Goal: Transaction & Acquisition: Obtain resource

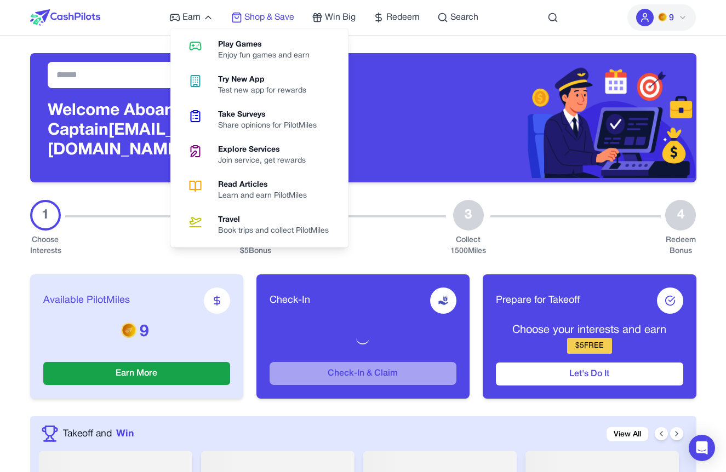
click at [276, 14] on span "Shop & Save" at bounding box center [269, 17] width 50 height 13
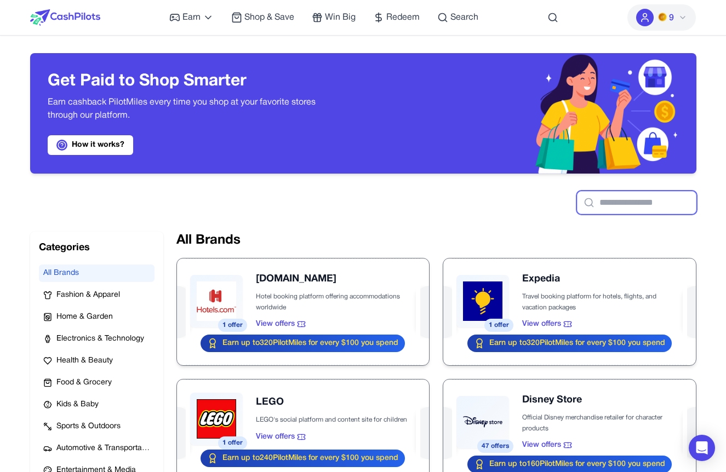
click at [594, 211] on input "text" at bounding box center [636, 202] width 119 height 23
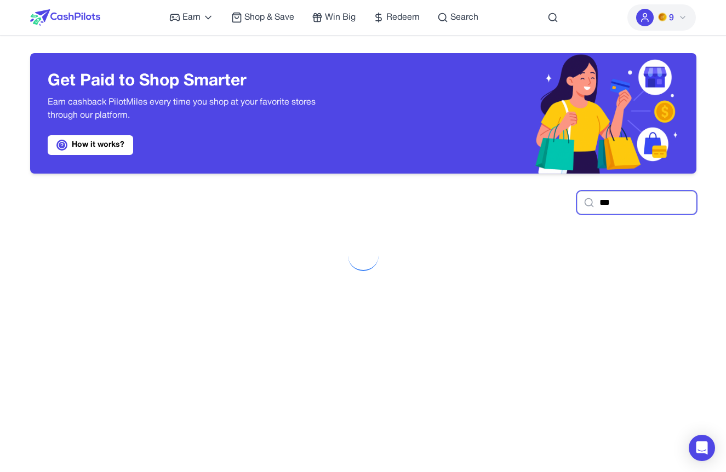
type input "****"
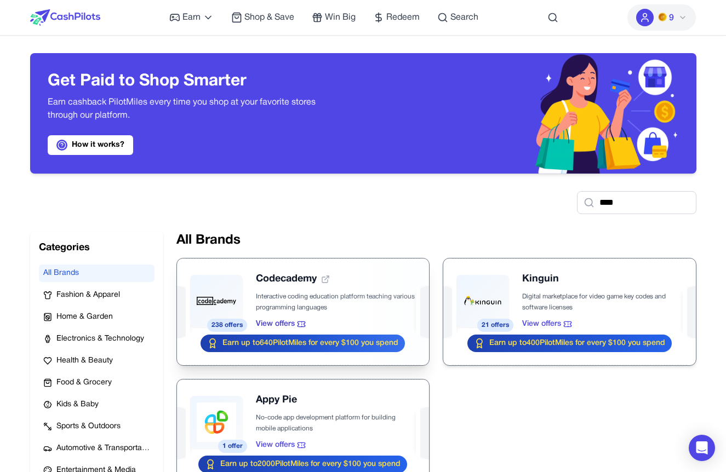
click at [230, 310] on div at bounding box center [303, 312] width 252 height 107
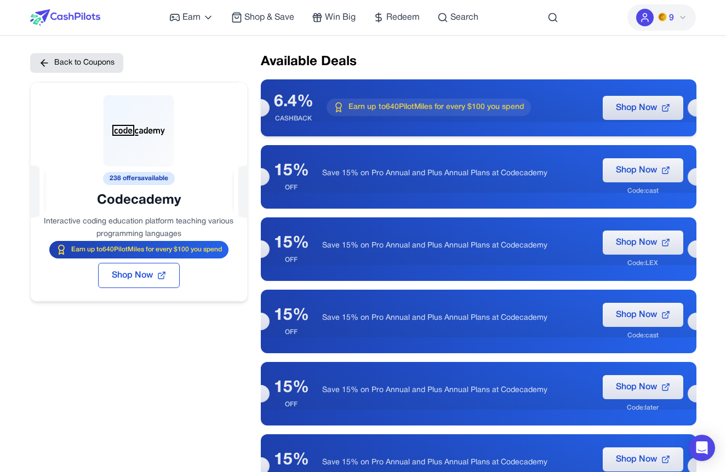
click at [371, 122] on div "6.4% CASHBACK Earn up to 640 PilotMiles for every $100 you spend Shop Now" at bounding box center [478, 107] width 435 height 57
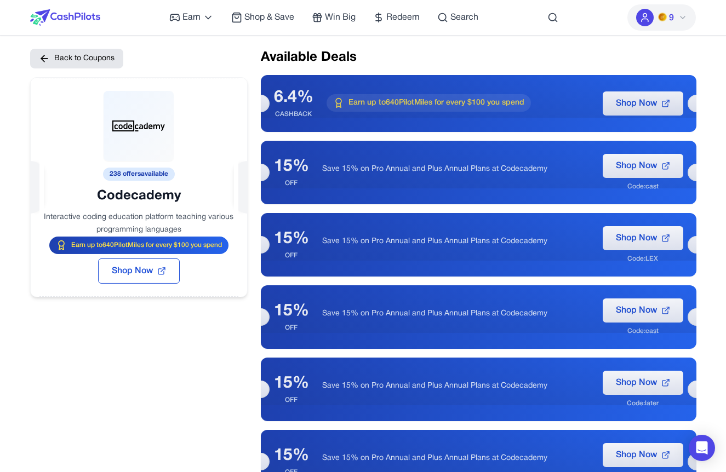
scroll to position [18, 0]
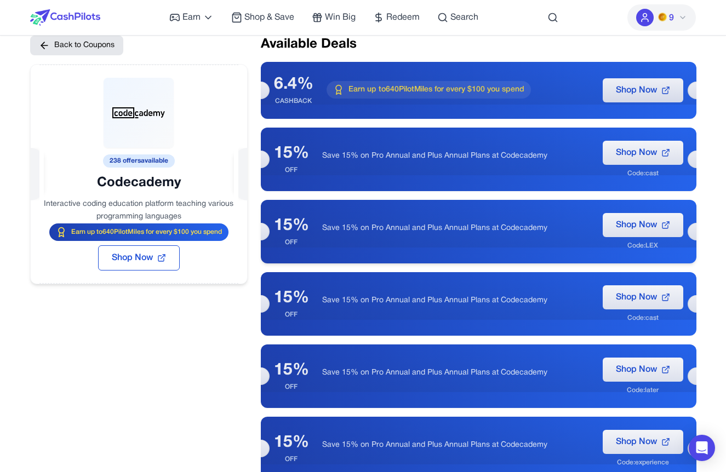
click at [654, 248] on div "Code: LEX" at bounding box center [642, 246] width 31 height 9
click at [655, 248] on div "Code: LEX" at bounding box center [642, 246] width 31 height 9
